Goal: Find contact information: Find contact information

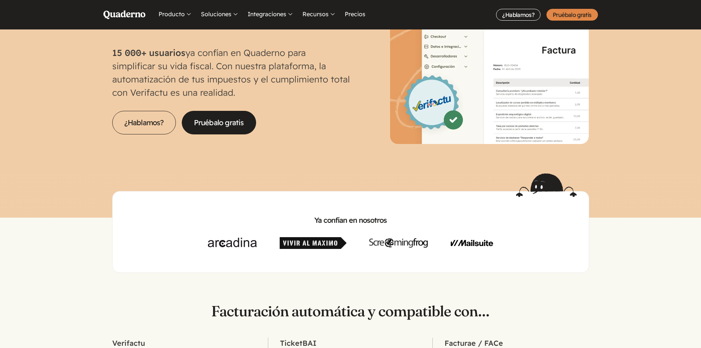
scroll to position [221, 0]
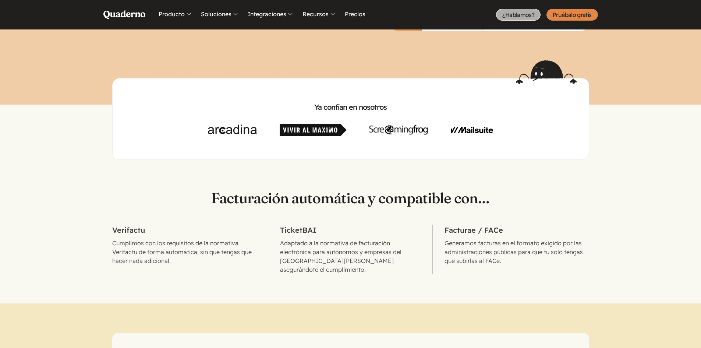
click at [532, 12] on link "¿Hablamos?" at bounding box center [518, 15] width 45 height 12
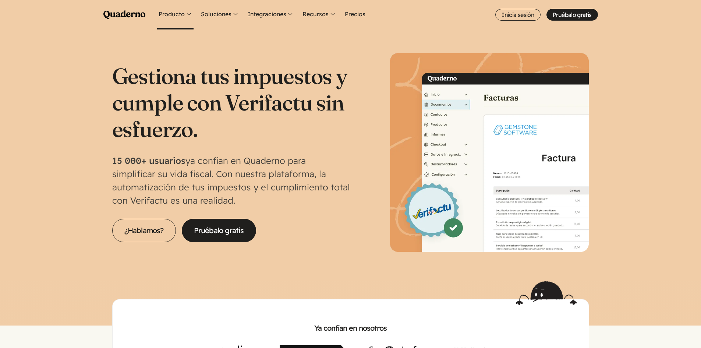
click at [180, 11] on button "Producto" at bounding box center [175, 14] width 36 height 29
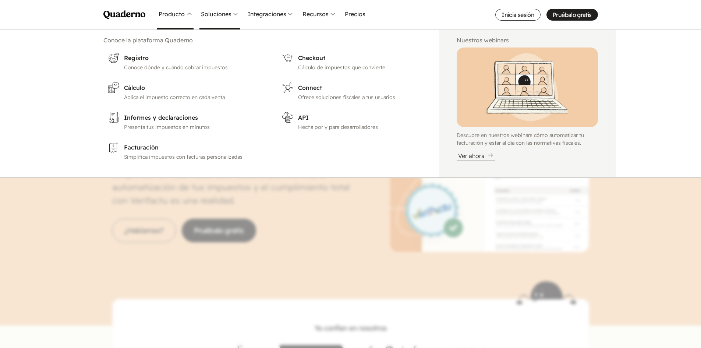
click at [223, 17] on button "Soluciones" at bounding box center [220, 14] width 41 height 29
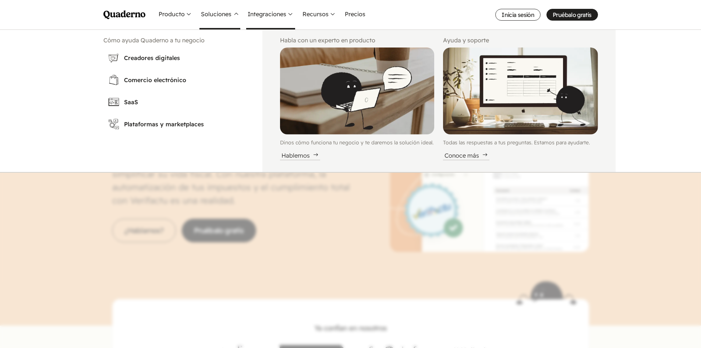
click at [285, 15] on button "Integraciones" at bounding box center [270, 14] width 49 height 29
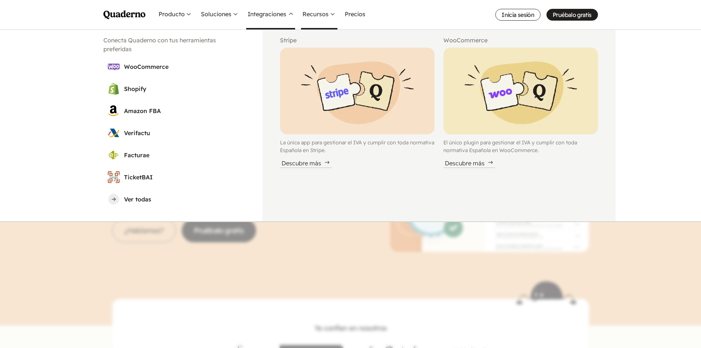
click at [332, 14] on button "Recursos" at bounding box center [319, 14] width 36 height 29
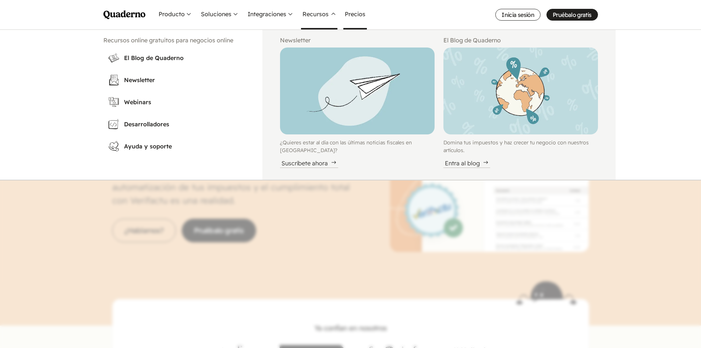
click at [351, 17] on link "Precios" at bounding box center [356, 14] width 24 height 29
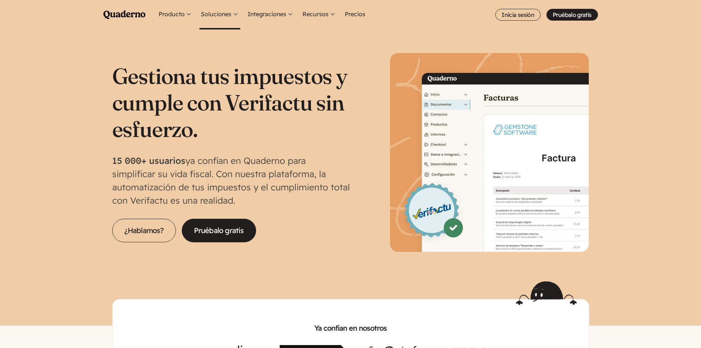
click at [235, 8] on button "Soluciones" at bounding box center [220, 14] width 41 height 29
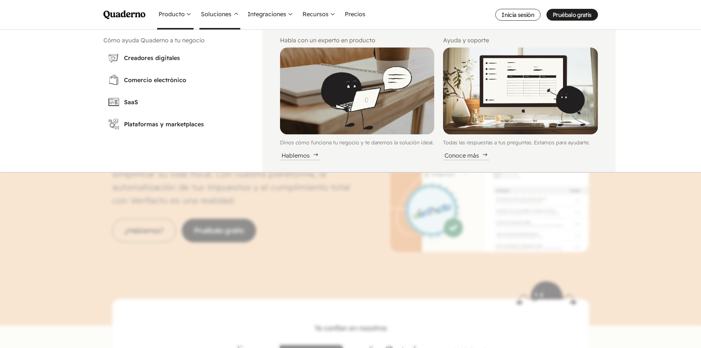
click at [173, 13] on button "Producto" at bounding box center [175, 14] width 36 height 29
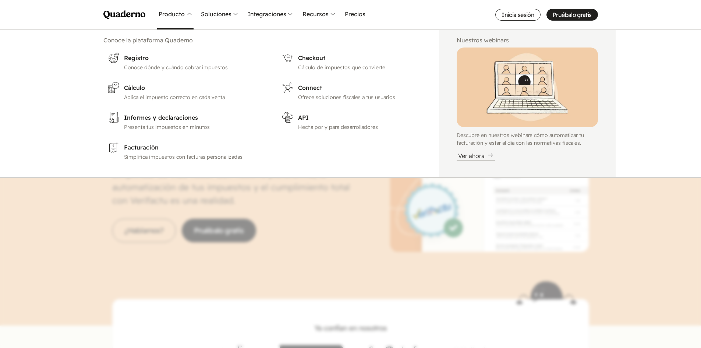
click at [120, 13] on icon "Quaderno Homepage" at bounding box center [124, 14] width 42 height 9
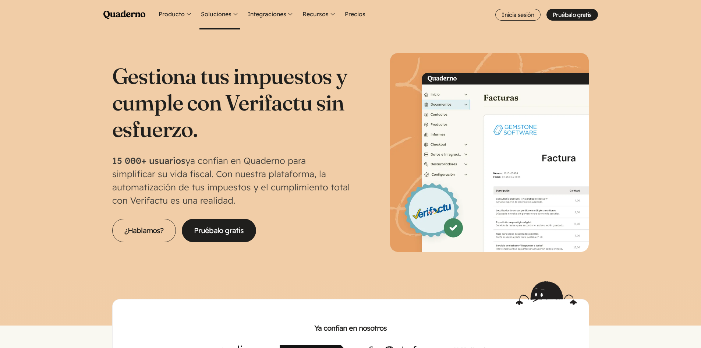
click at [220, 11] on button "Soluciones" at bounding box center [220, 14] width 41 height 29
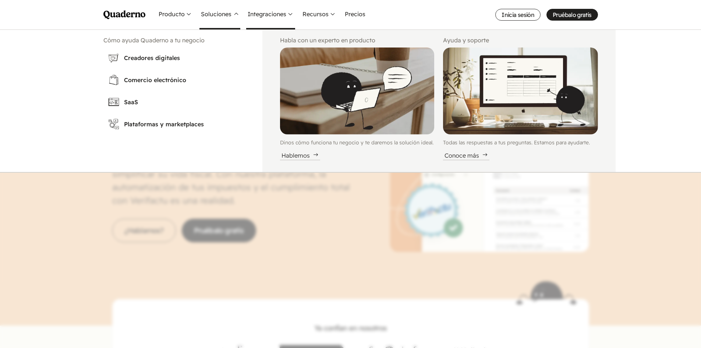
click at [254, 15] on button "Integraciones" at bounding box center [270, 14] width 49 height 29
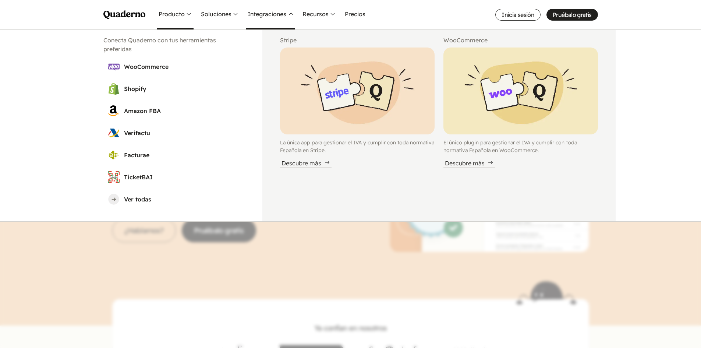
click at [165, 16] on button "Producto" at bounding box center [175, 14] width 36 height 29
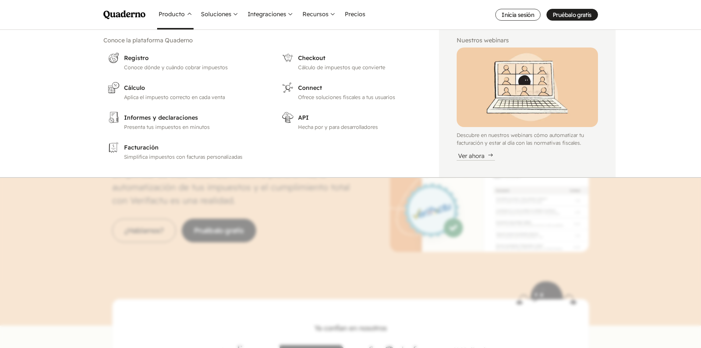
click at [126, 12] on icon "Quaderno Homepage" at bounding box center [124, 14] width 42 height 9
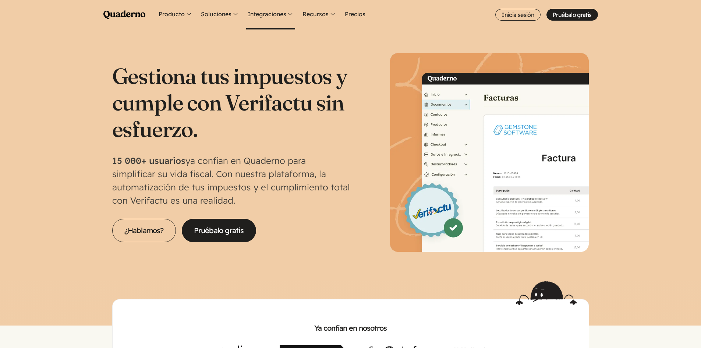
click at [270, 18] on button "Integraciones" at bounding box center [270, 14] width 49 height 29
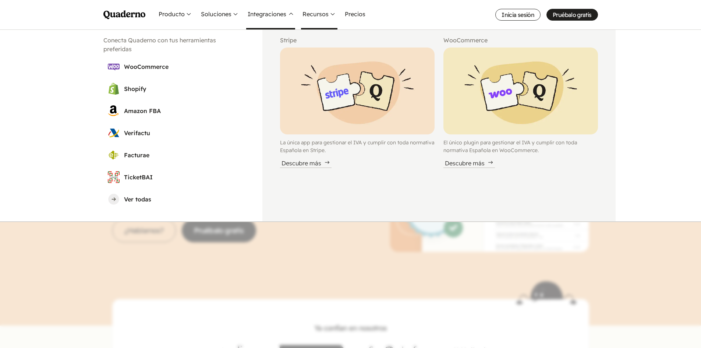
click at [328, 8] on button "Recursos" at bounding box center [319, 14] width 36 height 29
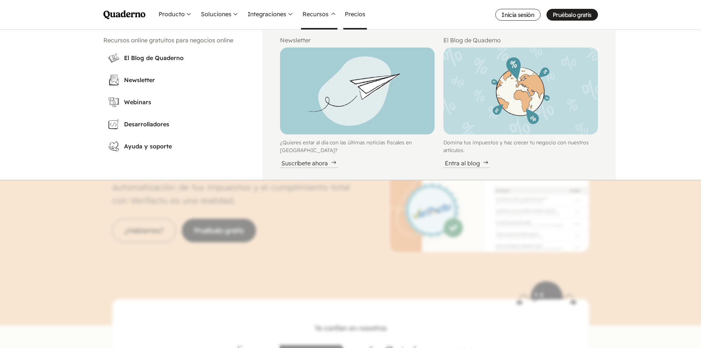
click at [349, 12] on link "Precios" at bounding box center [356, 14] width 24 height 29
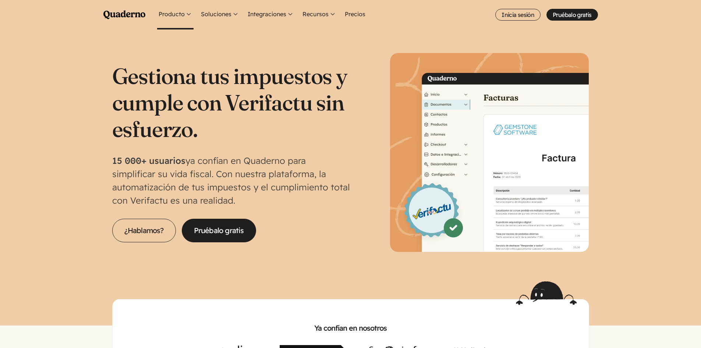
click at [178, 9] on button "Producto" at bounding box center [175, 14] width 36 height 29
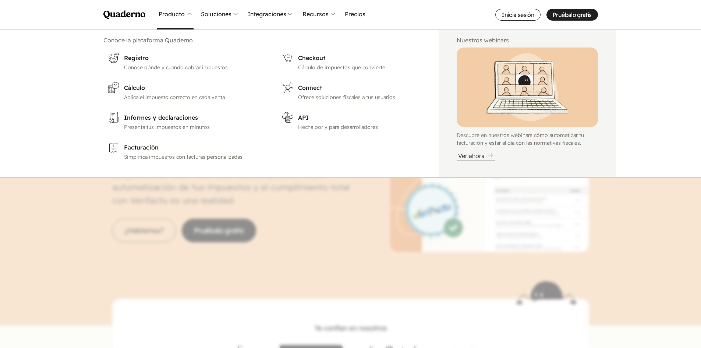
click at [102, 12] on div "Menu Pruébalo gratis Quaderno Homepage Producto Conoce la plataforma Quaderno R…" at bounding box center [351, 14] width 530 height 29
click at [130, 15] on icon "Quaderno Homepage" at bounding box center [124, 14] width 42 height 9
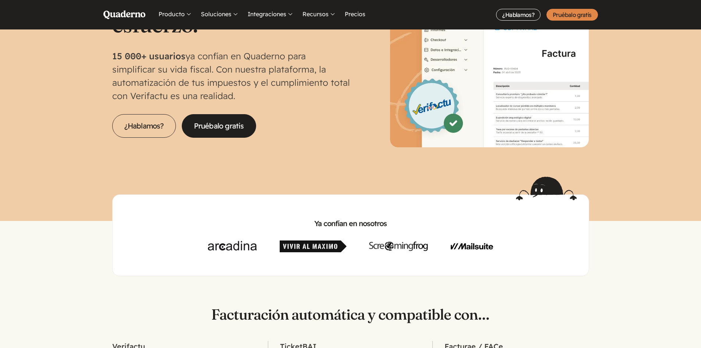
scroll to position [110, 0]
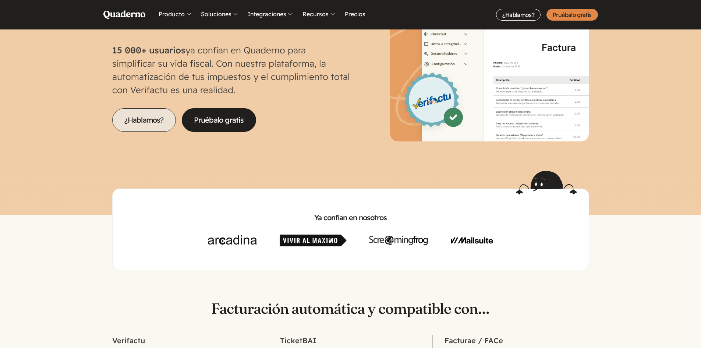
click at [149, 126] on link "¿Hablamos?" at bounding box center [144, 120] width 64 height 24
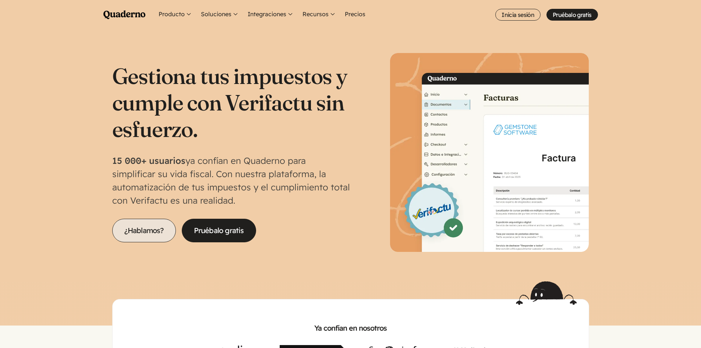
click at [132, 229] on link "¿Hablamos?" at bounding box center [144, 231] width 64 height 24
